Goal: Browse casually

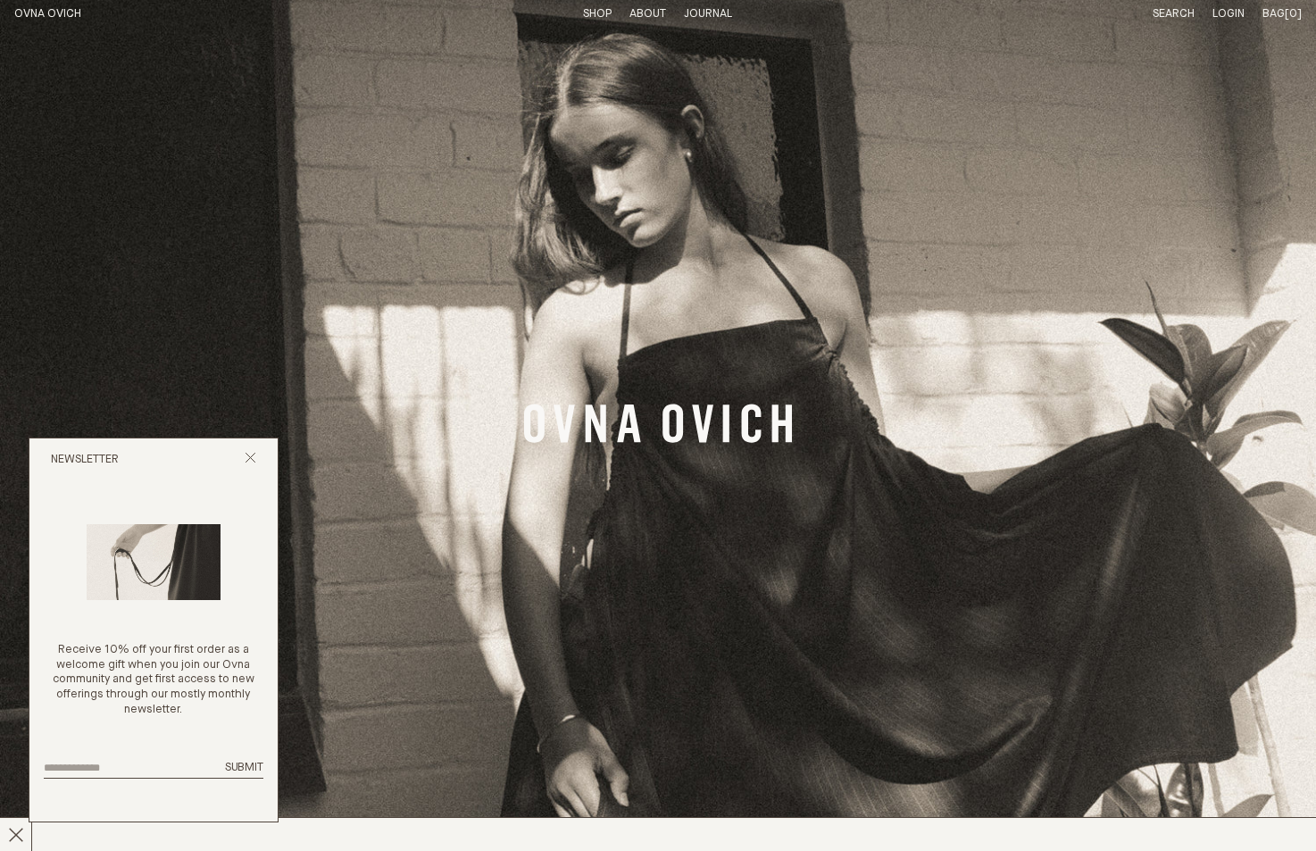
click at [1238, 208] on img "Banner Link" at bounding box center [658, 425] width 1316 height 851
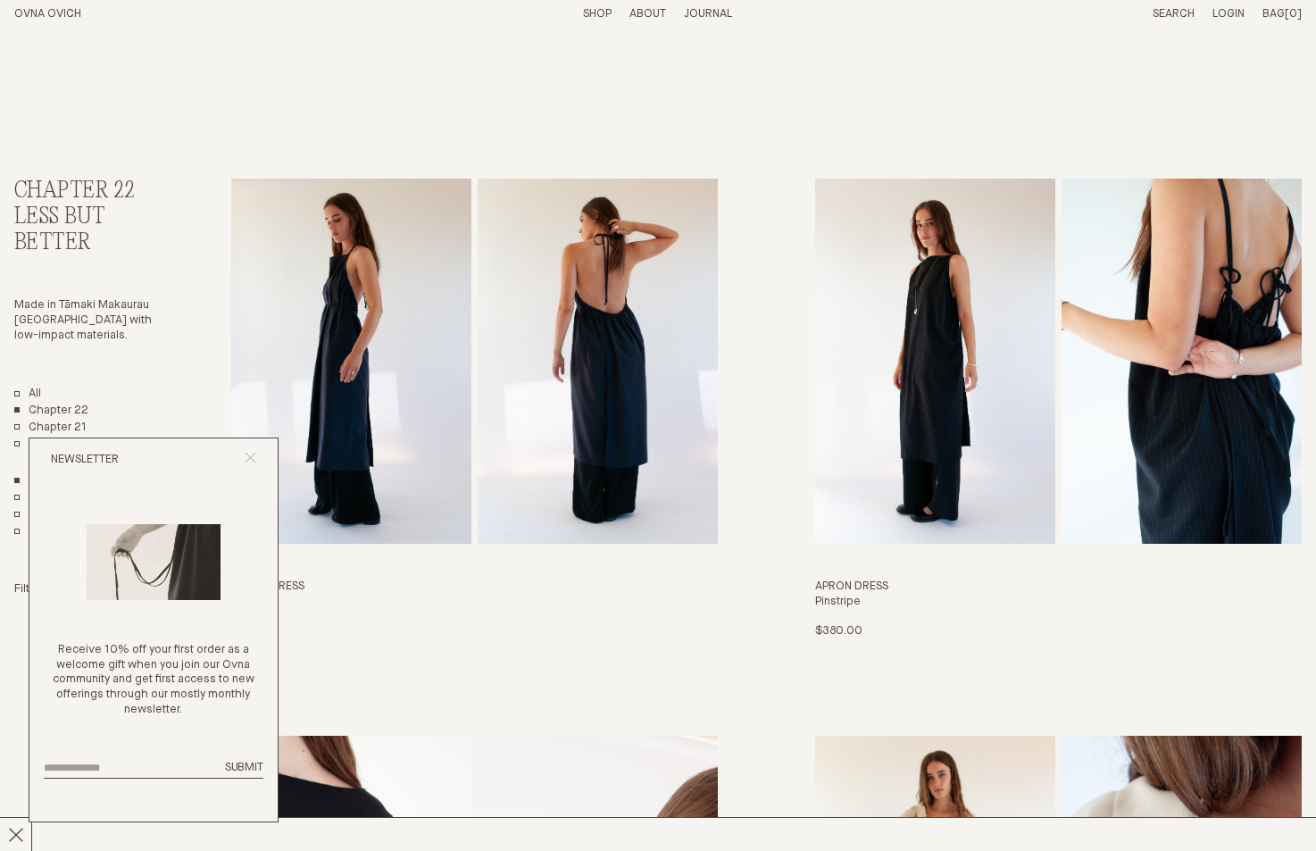
click at [249, 461] on icon "Close popup" at bounding box center [251, 458] width 12 height 12
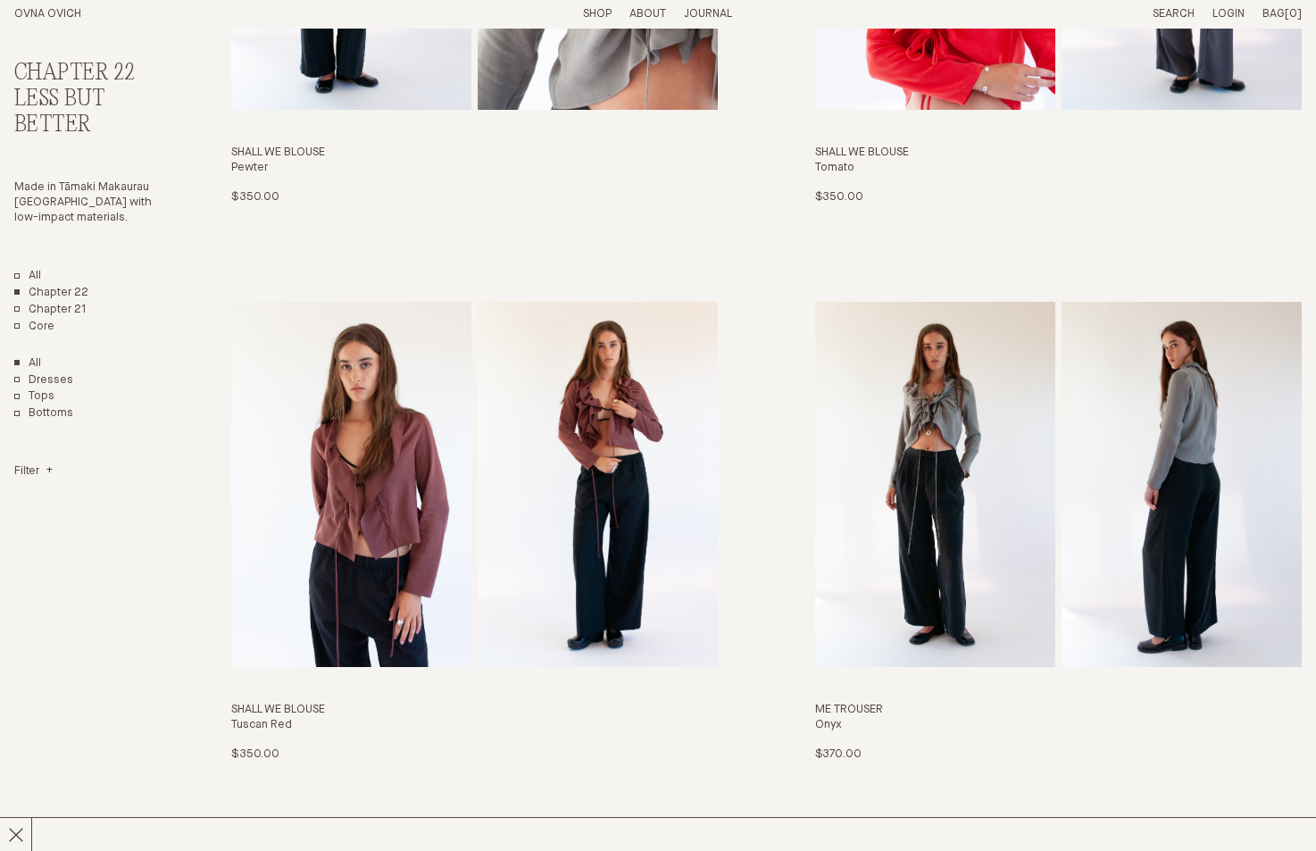
scroll to position [2598, 0]
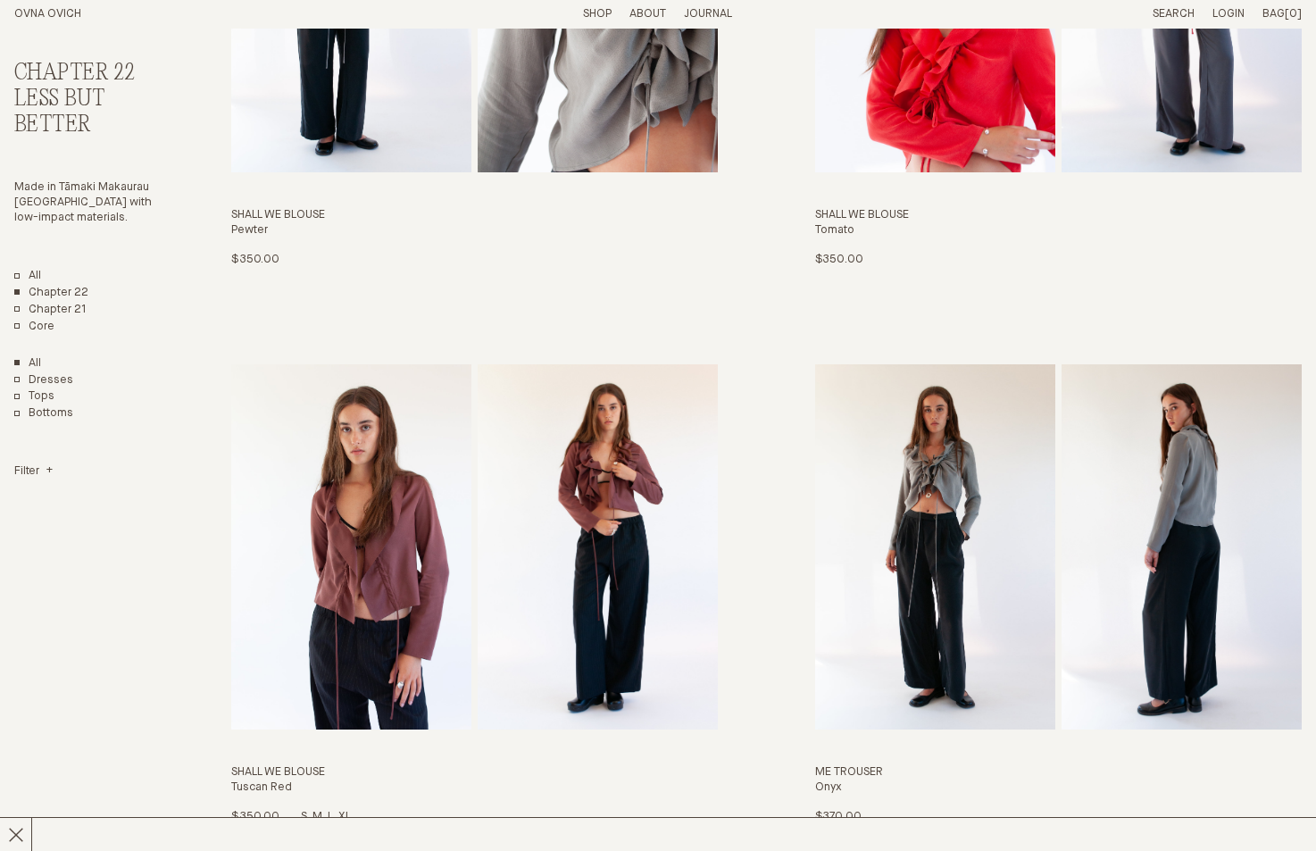
click at [328, 450] on img "Shall We Blouse" at bounding box center [351, 546] width 240 height 365
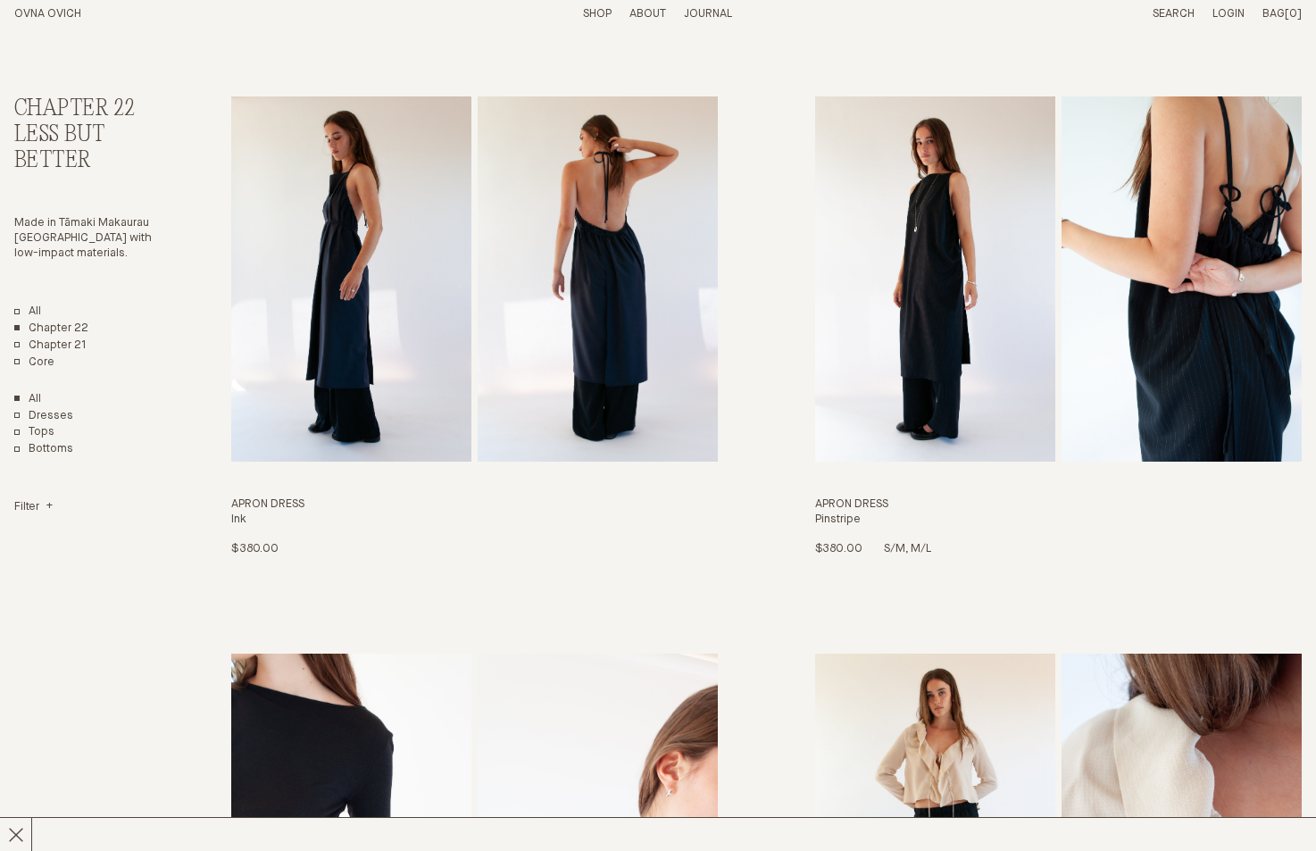
scroll to position [0, 0]
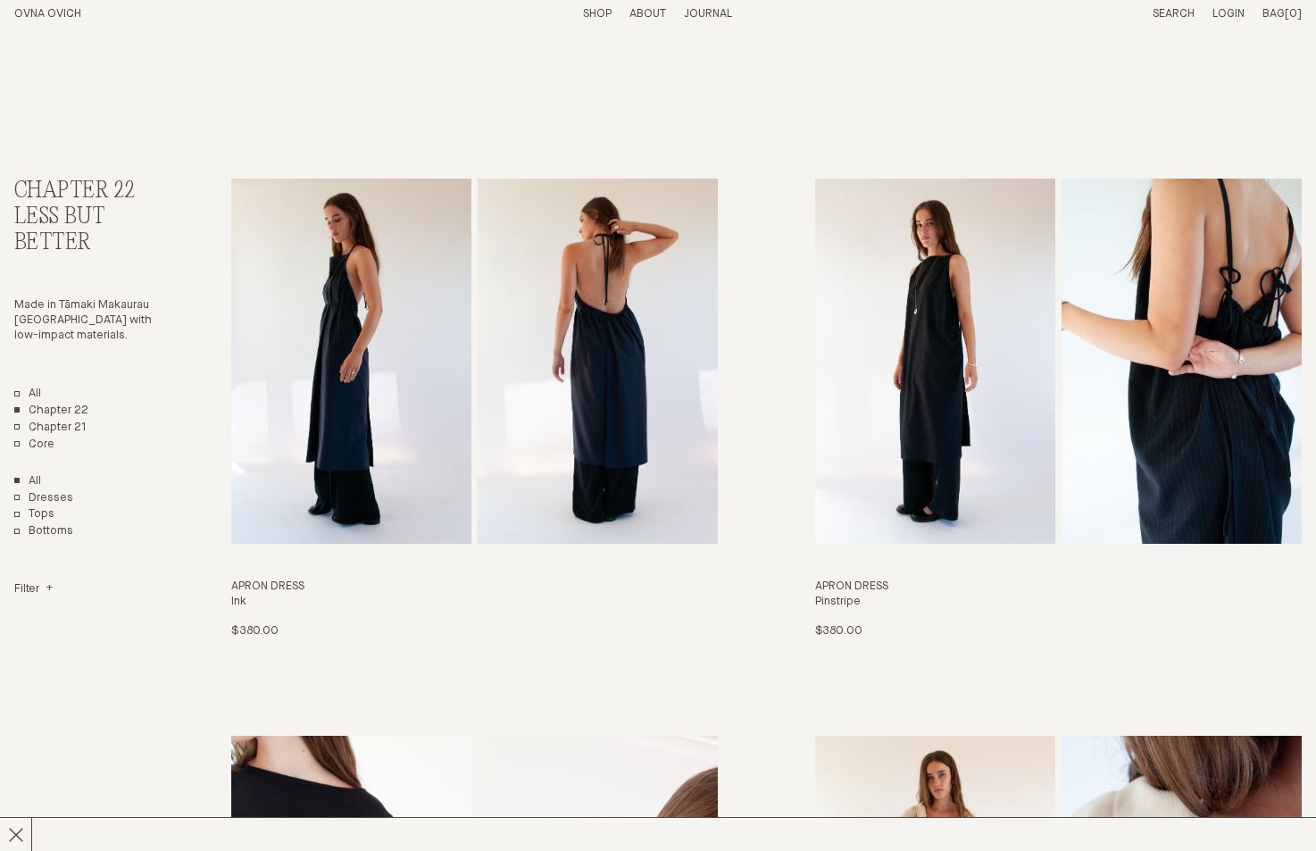
click at [595, 17] on link "Shop" at bounding box center [597, 14] width 29 height 12
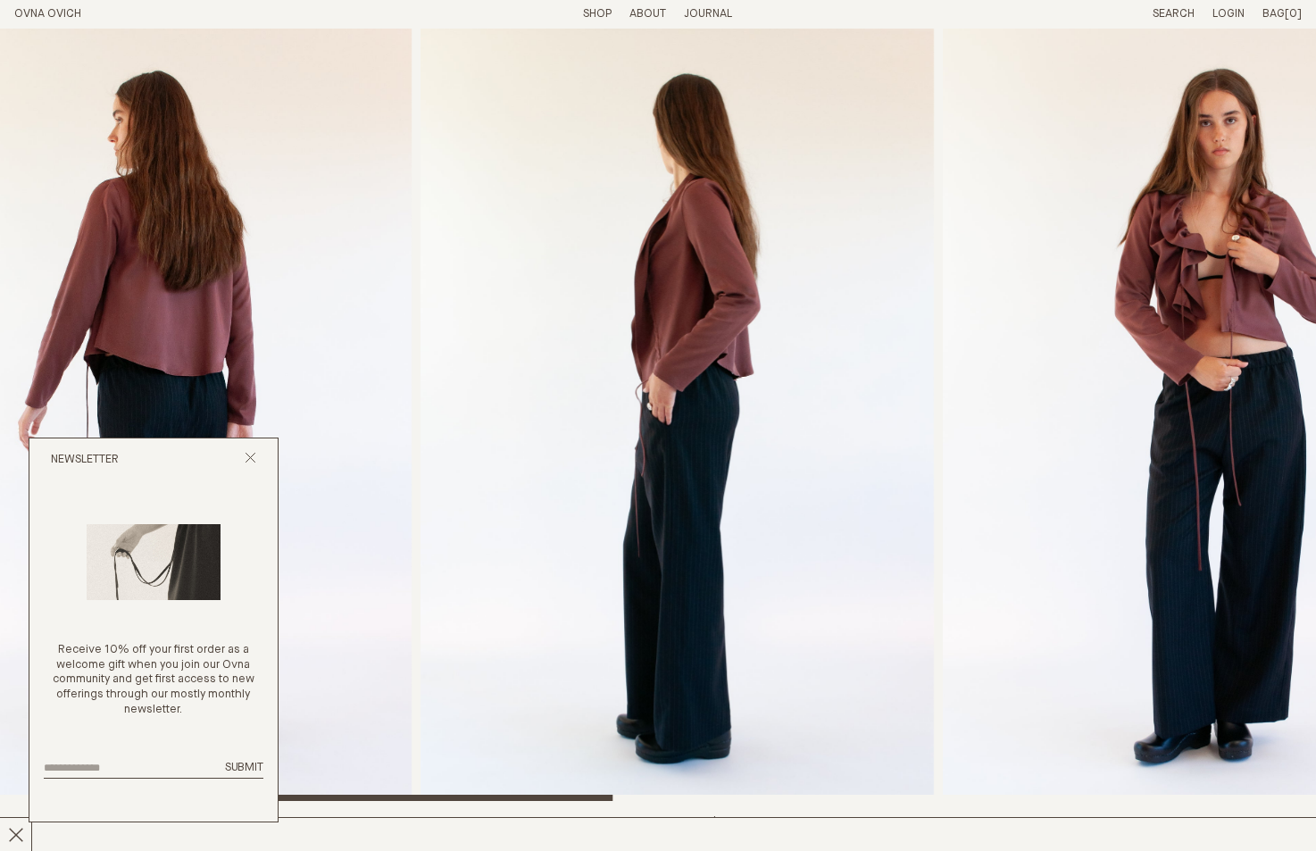
click at [227, 186] on img "2 / 8" at bounding box center [156, 415] width 512 height 772
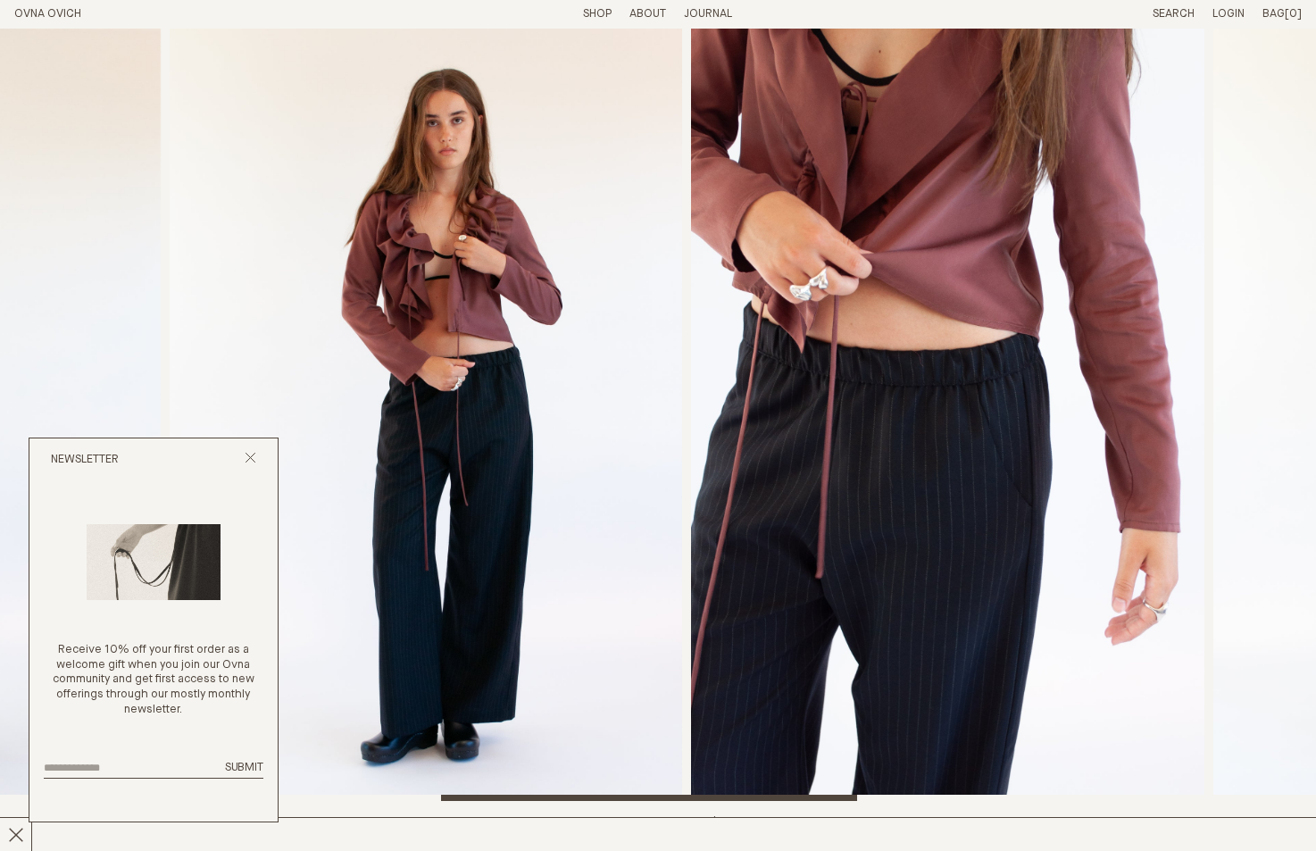
click at [330, 199] on img "4 / 8" at bounding box center [426, 415] width 512 height 772
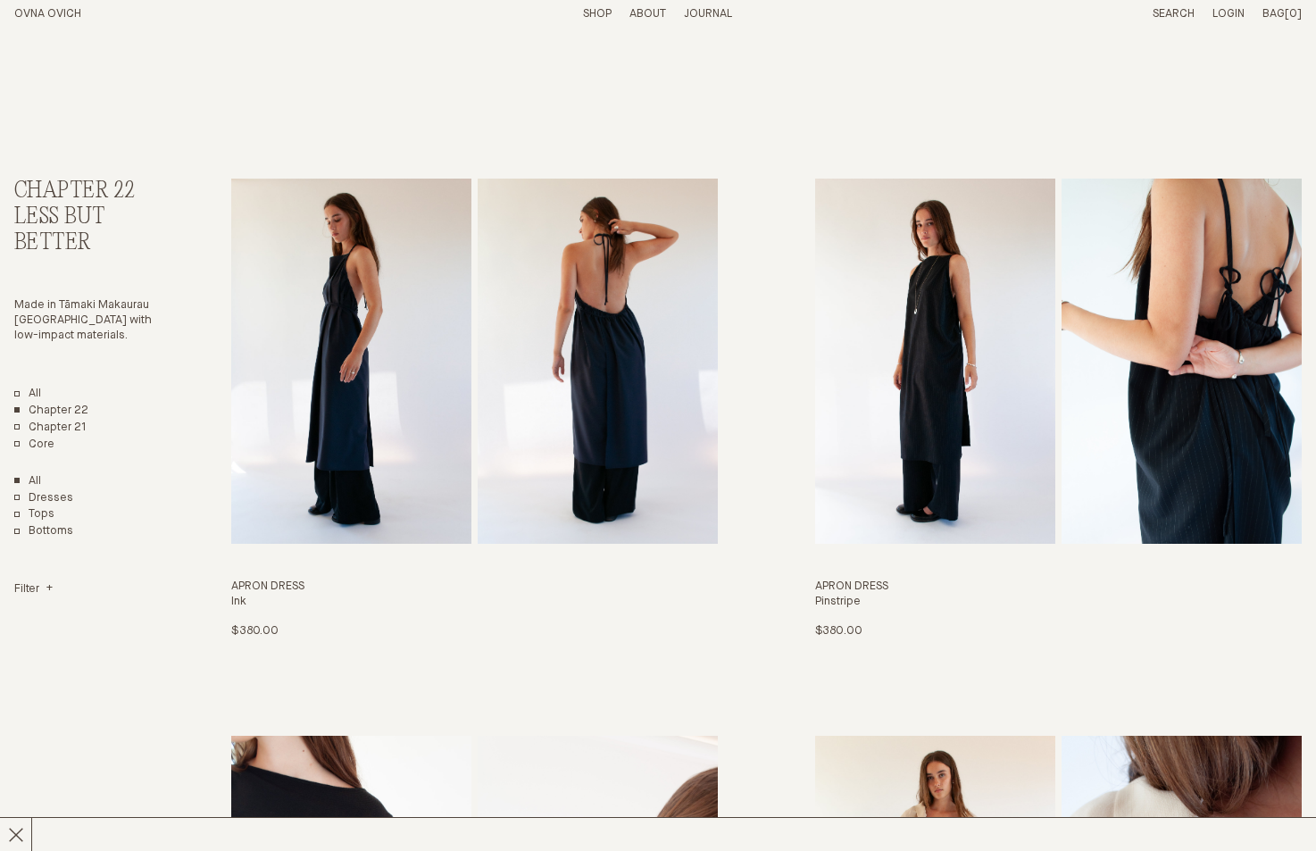
click at [65, 12] on link "OVNA OVICH" at bounding box center [47, 14] width 67 height 12
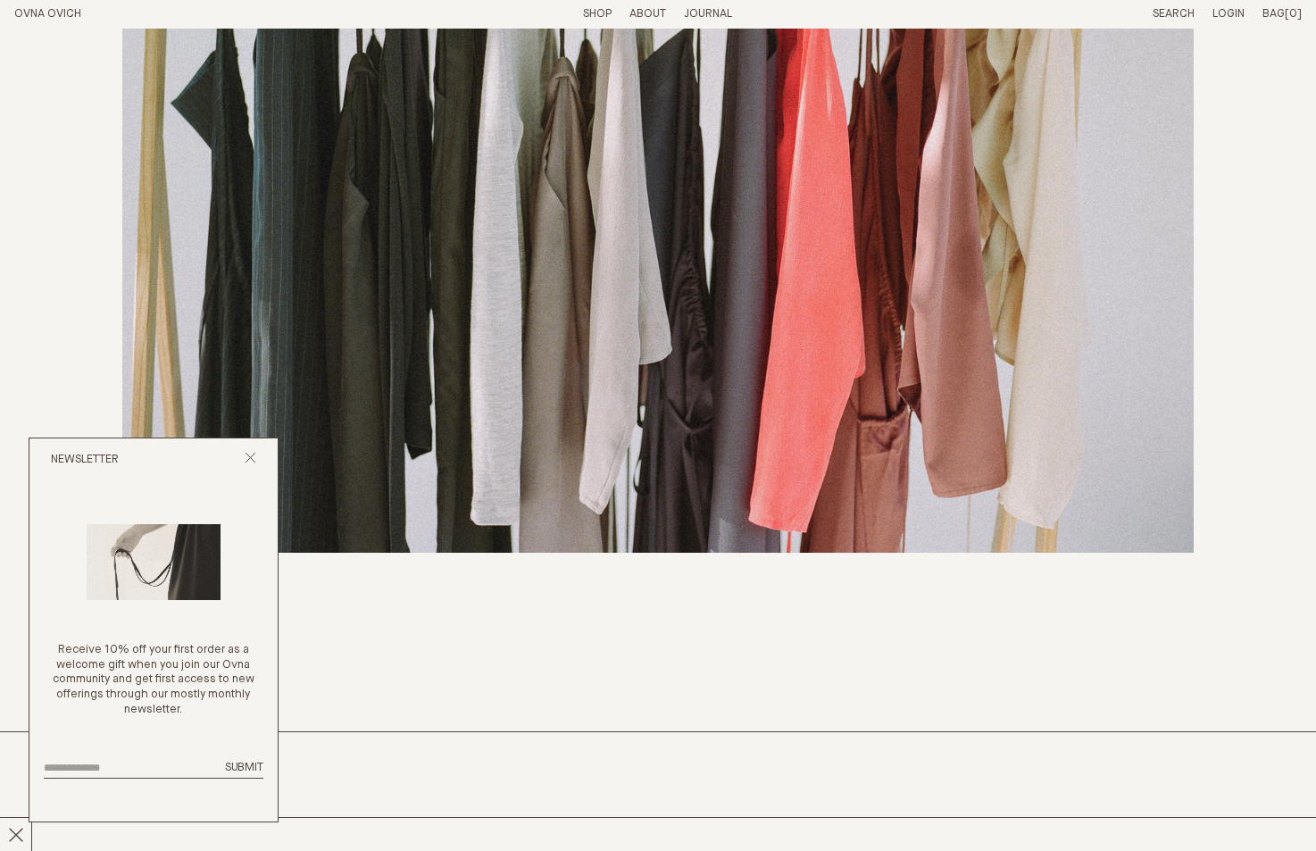
scroll to position [4288, 0]
